Goal: Ask a question

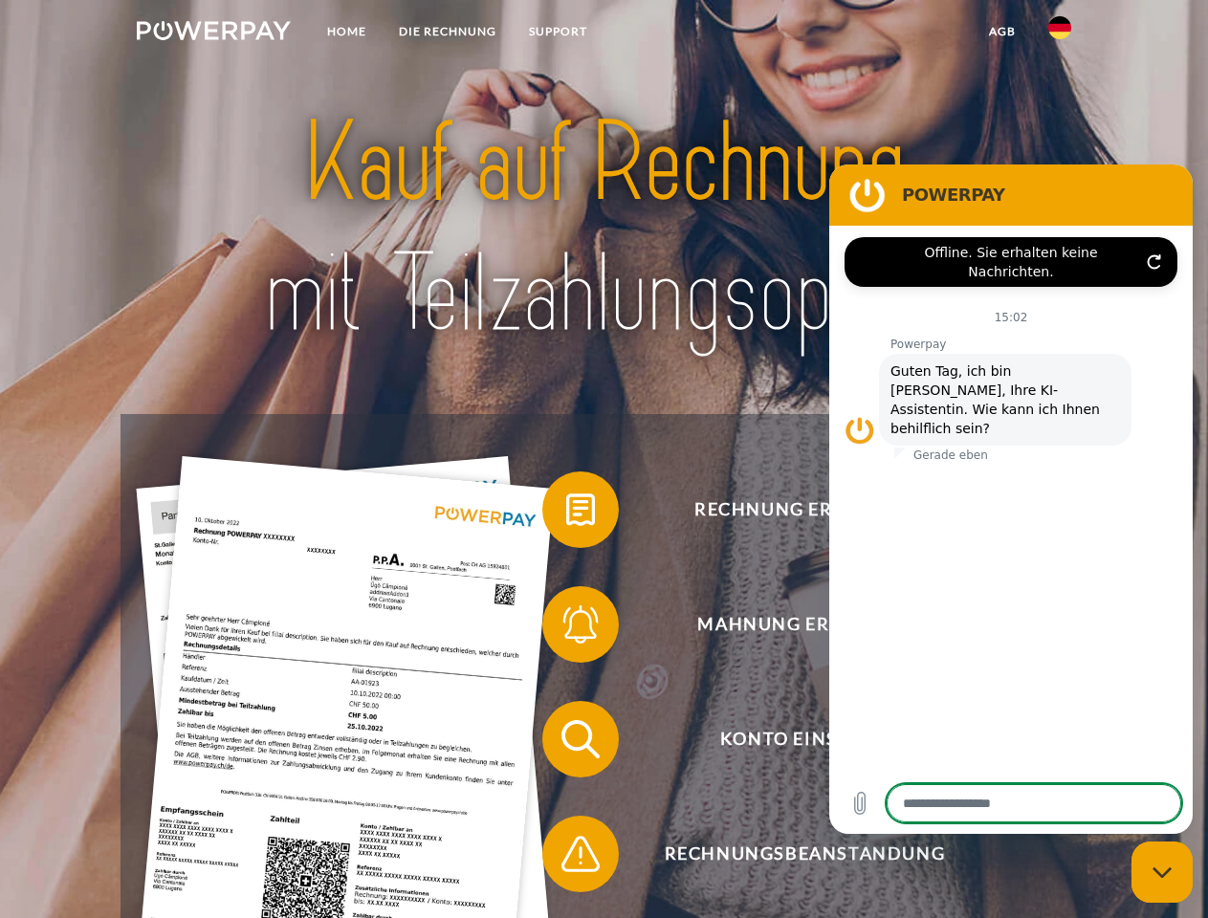
click at [213, 33] on img at bounding box center [214, 30] width 154 height 19
click at [1060, 33] on img at bounding box center [1059, 27] width 23 height 23
click at [1001, 32] on link "agb" at bounding box center [1002, 31] width 59 height 34
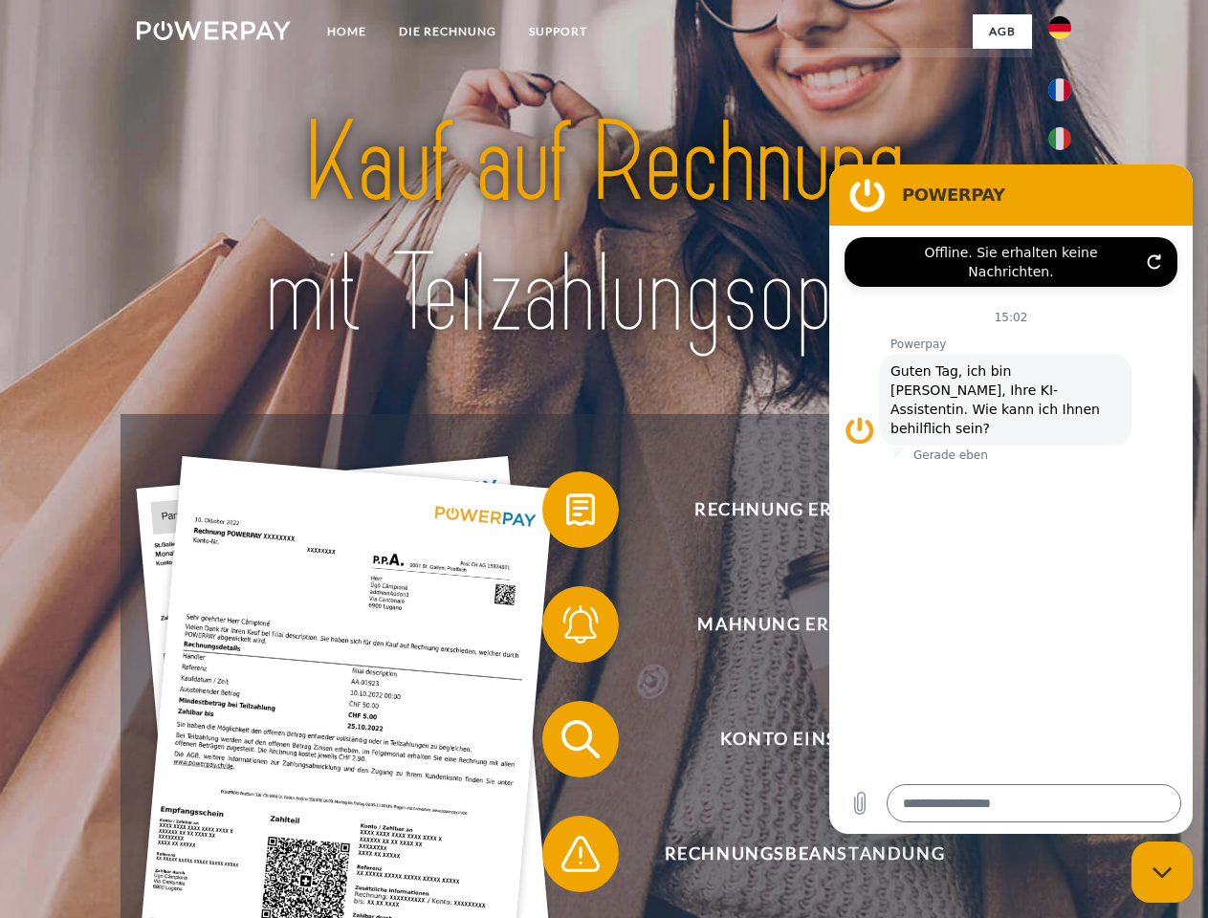
click at [566, 514] on span at bounding box center [552, 510] width 96 height 96
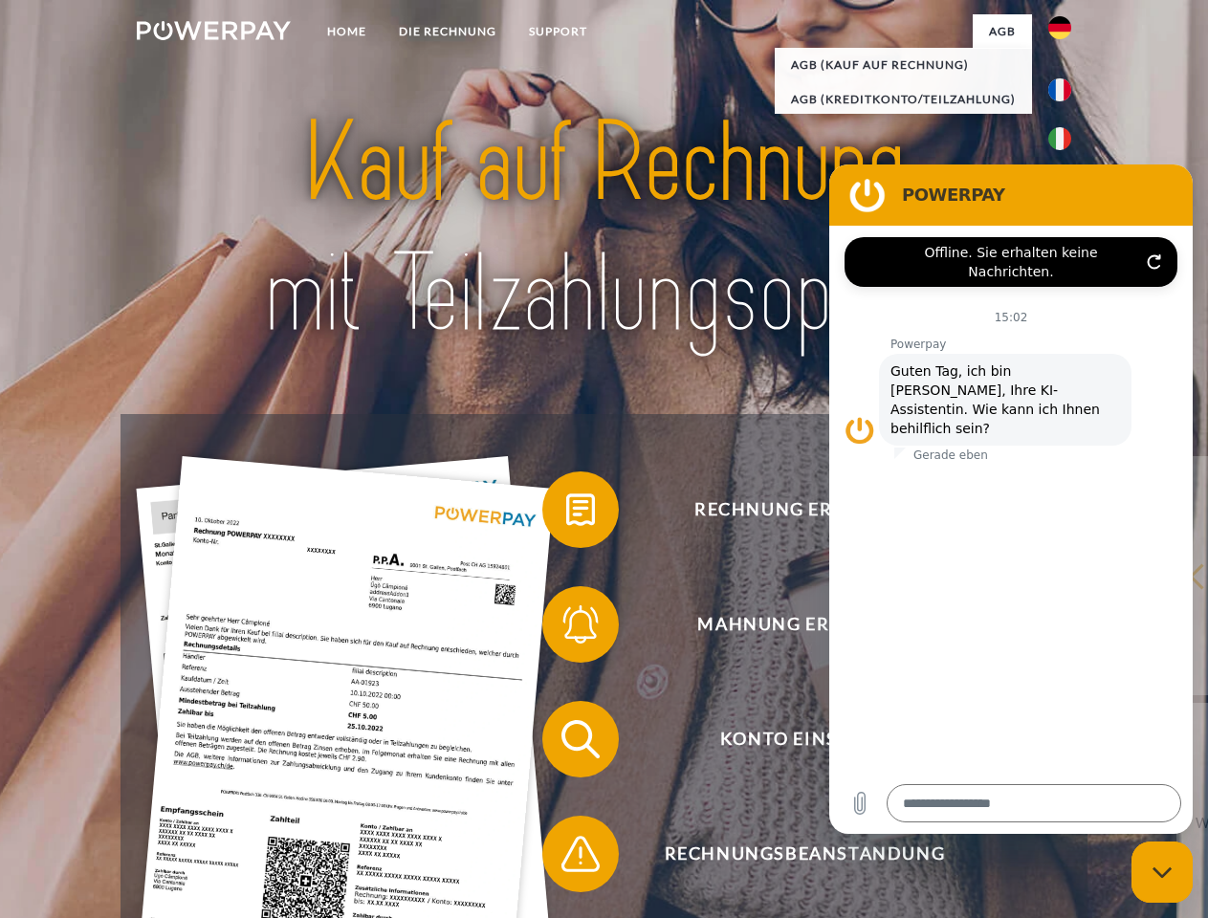
click at [566, 628] on span at bounding box center [552, 625] width 96 height 96
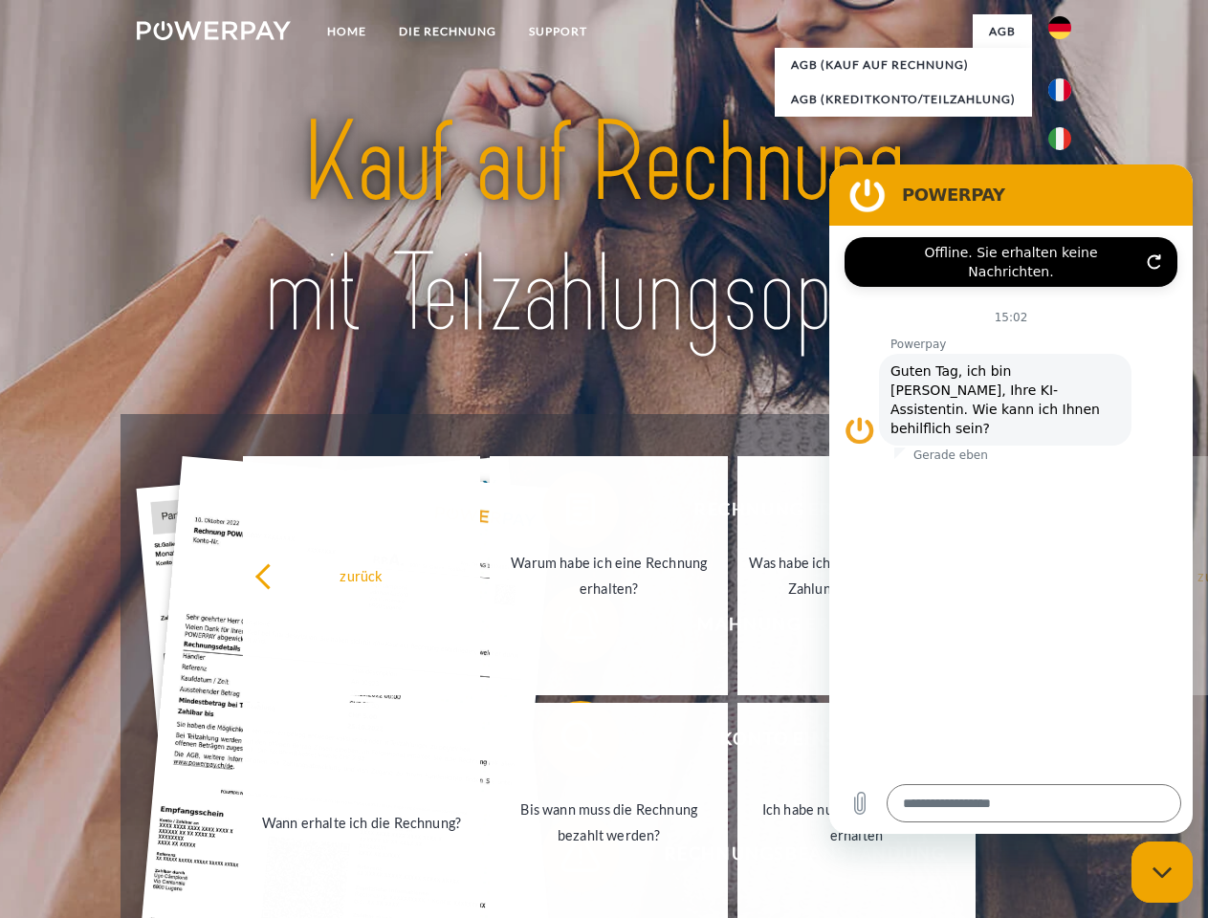
click at [566, 743] on link "Bis wann muss die Rechnung bezahlt werden?" at bounding box center [609, 822] width 238 height 239
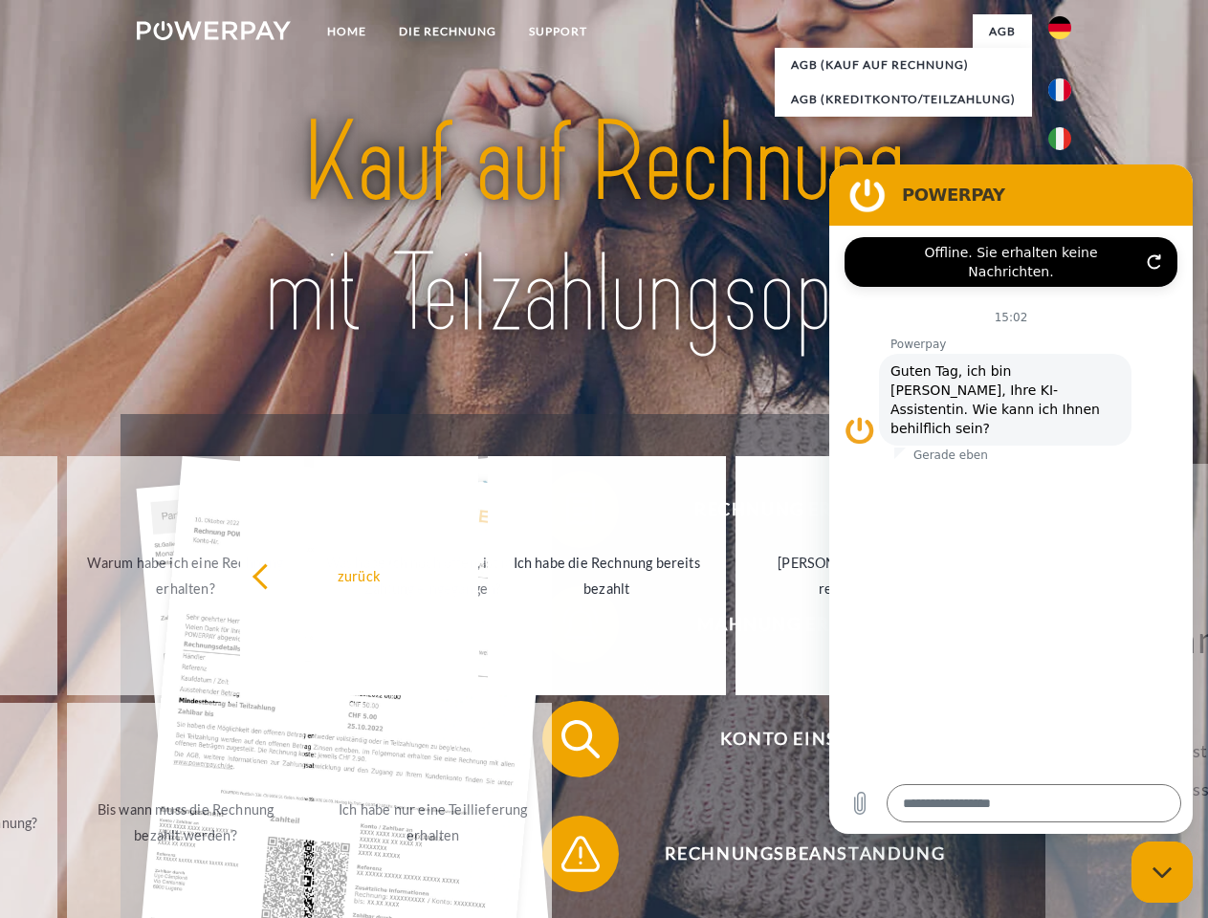
click at [566, 858] on span at bounding box center [552, 854] width 96 height 96
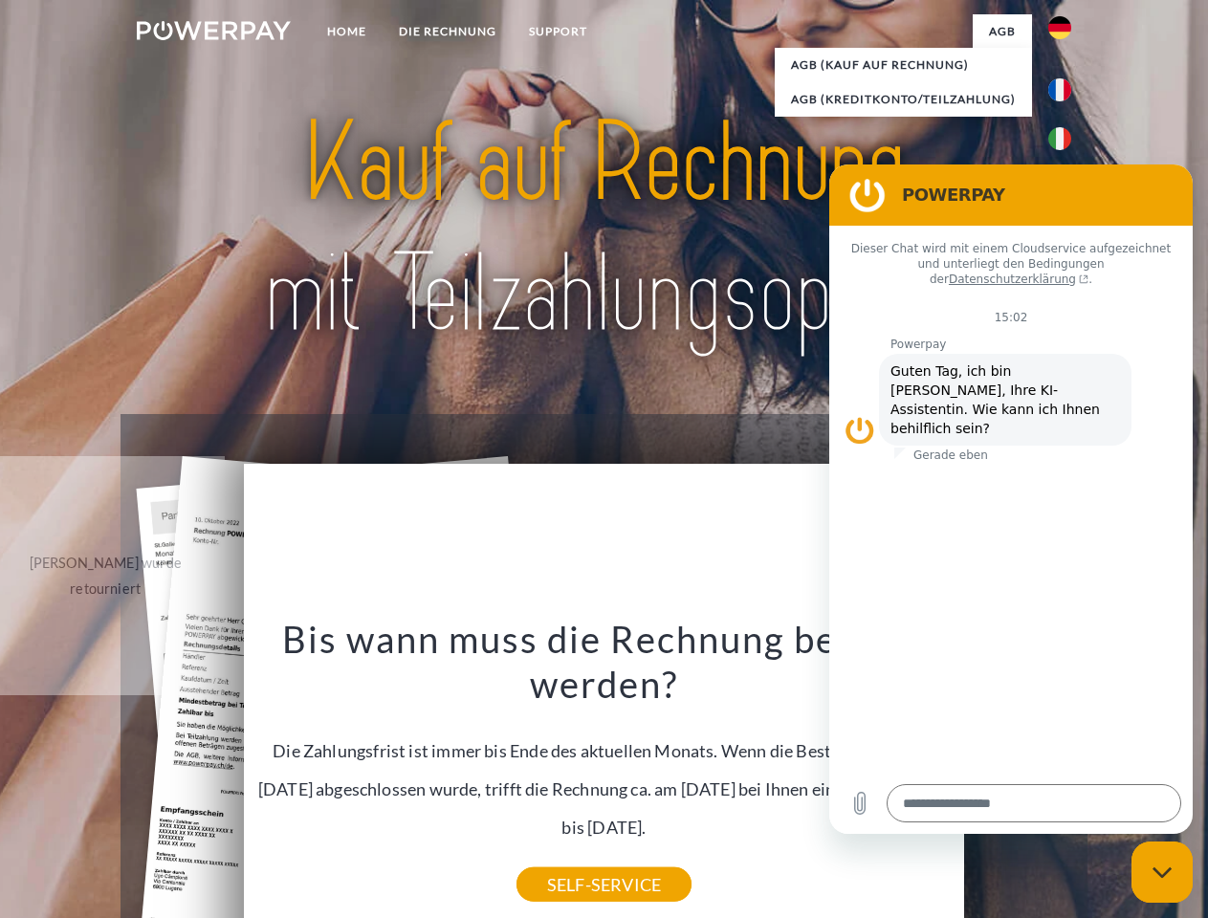
click at [1162, 872] on icon "Messaging-Fenster schließen" at bounding box center [1163, 873] width 20 height 12
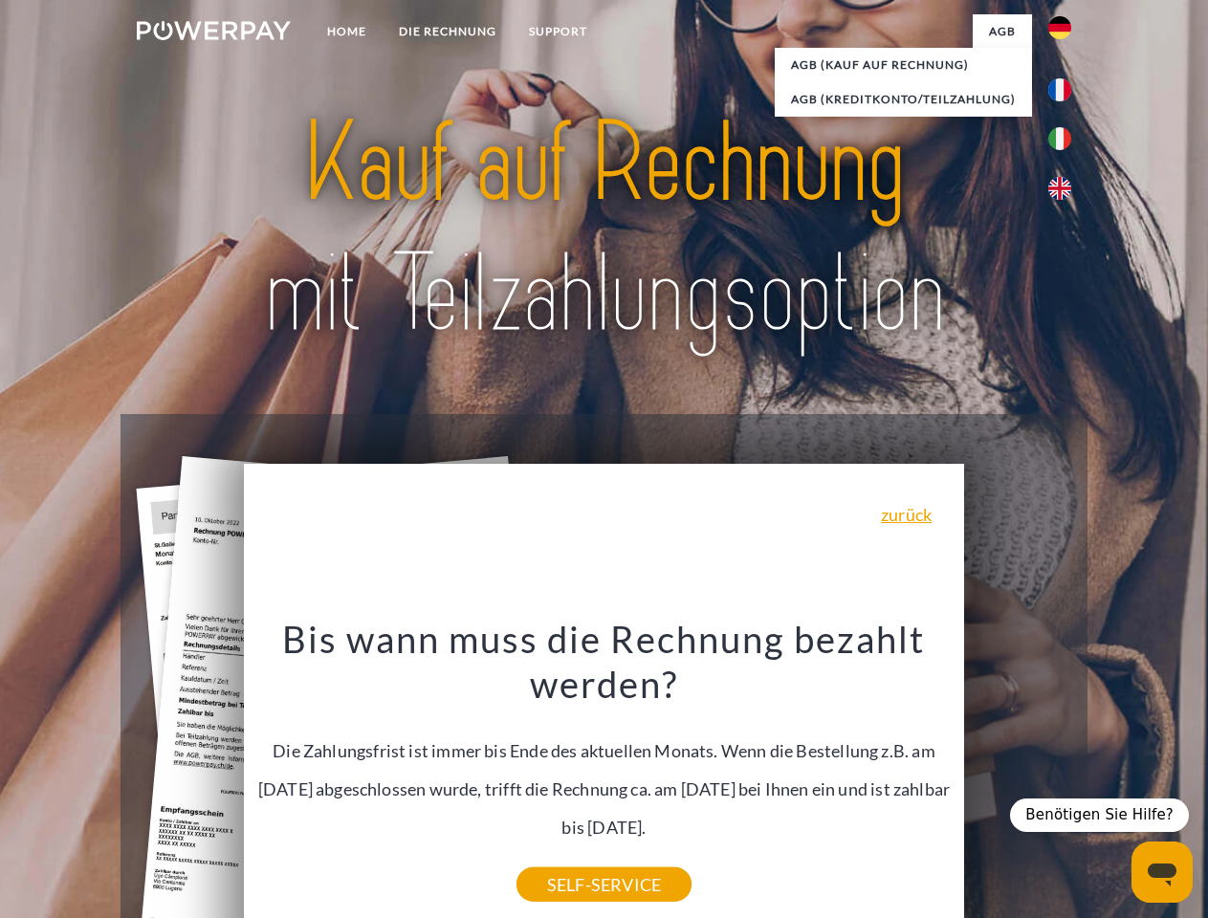
type textarea "*"
